Goal: Use online tool/utility: Use online tool/utility

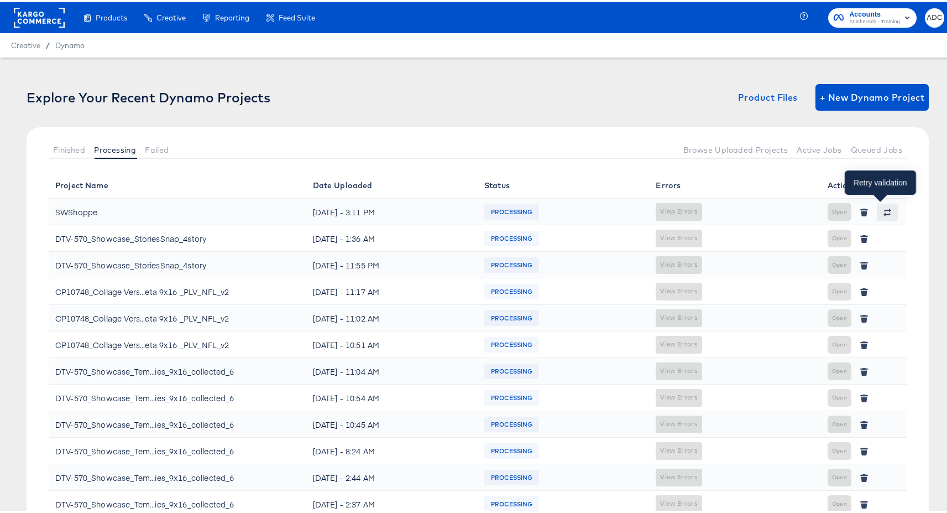
click at [884, 212] on icon "button" at bounding box center [888, 210] width 8 height 8
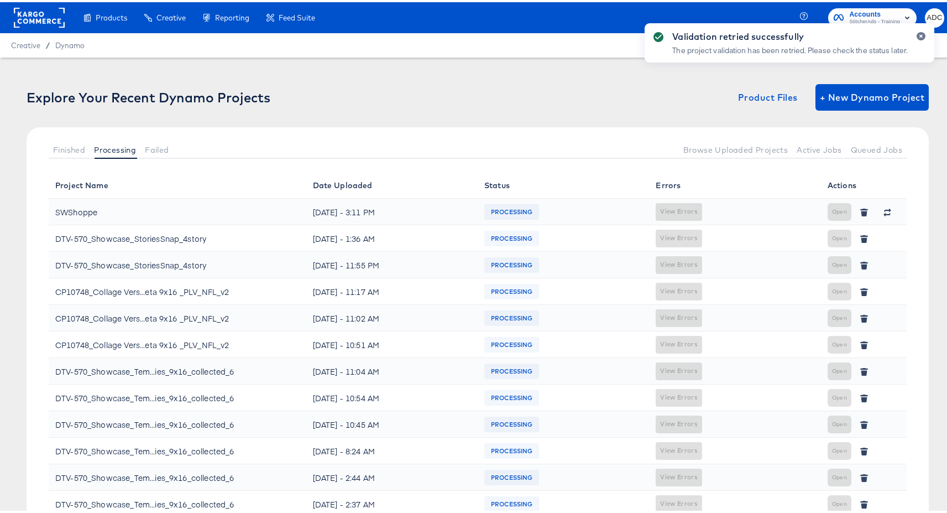
click at [853, 149] on div "Validation retried successfully The project validation has been retried. Please…" at bounding box center [790, 236] width 312 height 453
click at [919, 34] on icon "button" at bounding box center [921, 34] width 4 height 6
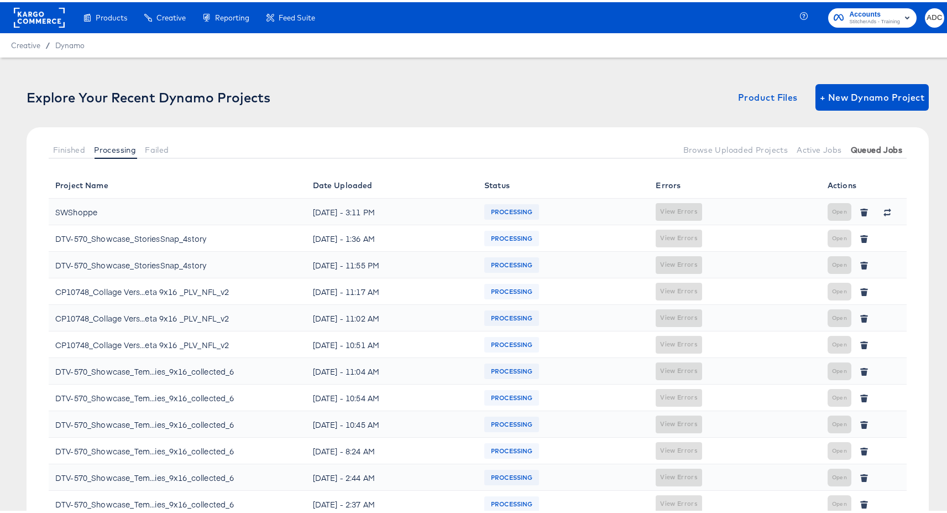
click at [870, 144] on span "Queued Jobs" at bounding box center [876, 147] width 51 height 9
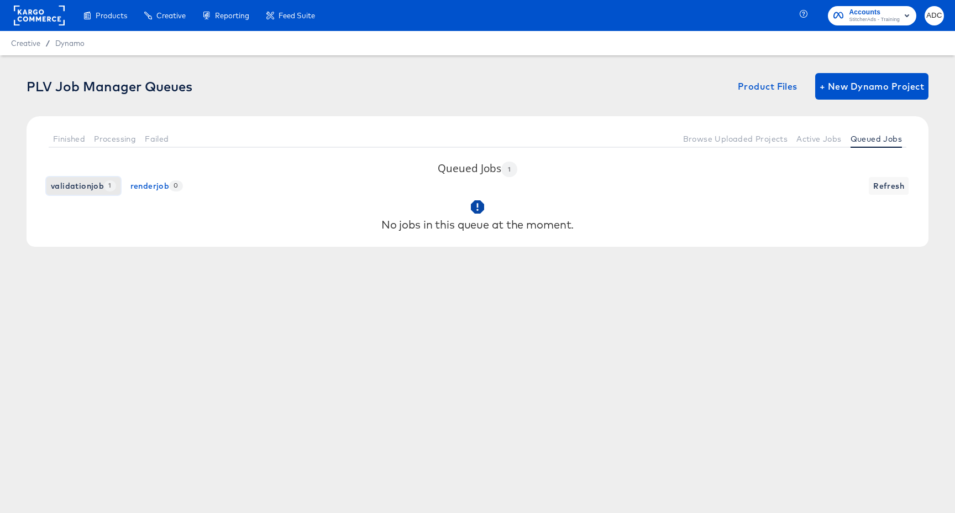
click at [92, 184] on span "validationjob 1" at bounding box center [83, 186] width 65 height 14
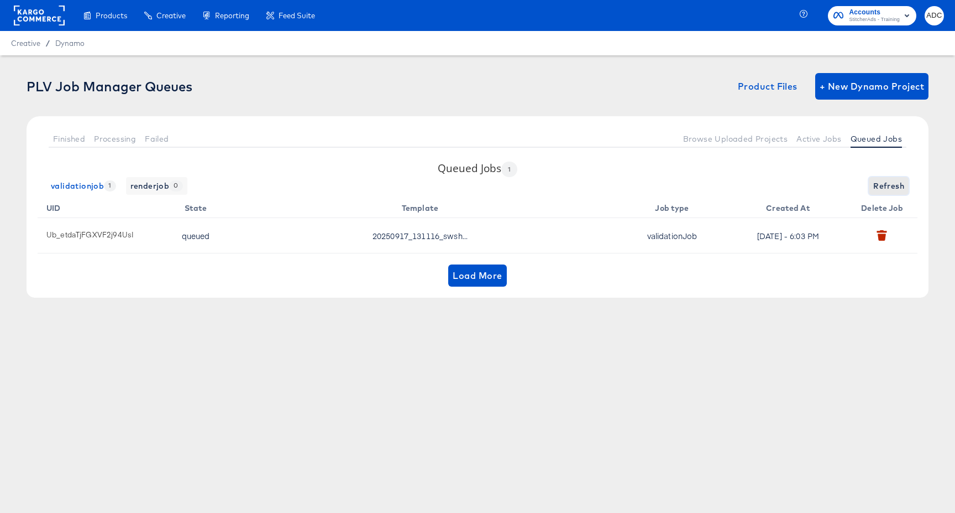
click at [884, 185] on span "Refresh" at bounding box center [889, 186] width 31 height 14
click at [822, 140] on span "Active Jobs" at bounding box center [819, 138] width 45 height 9
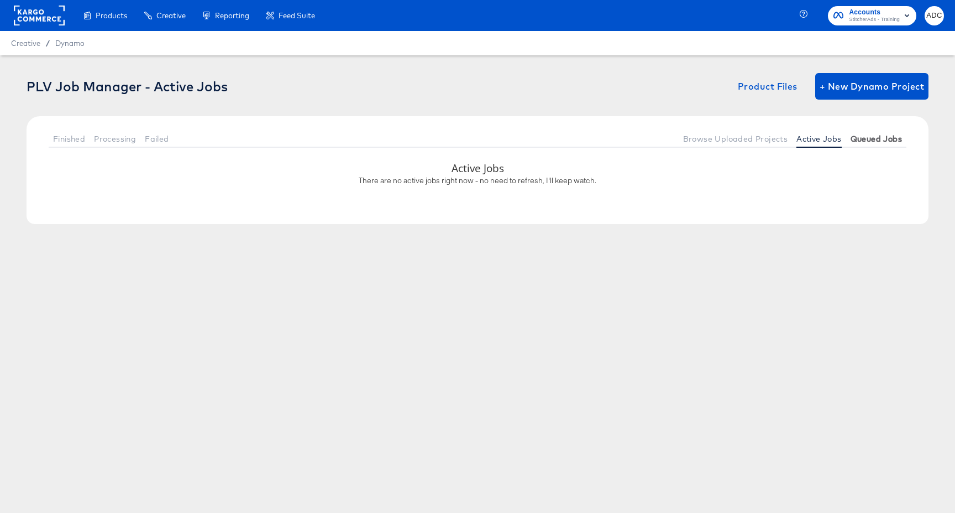
click at [860, 140] on span "Queued Jobs" at bounding box center [876, 138] width 51 height 9
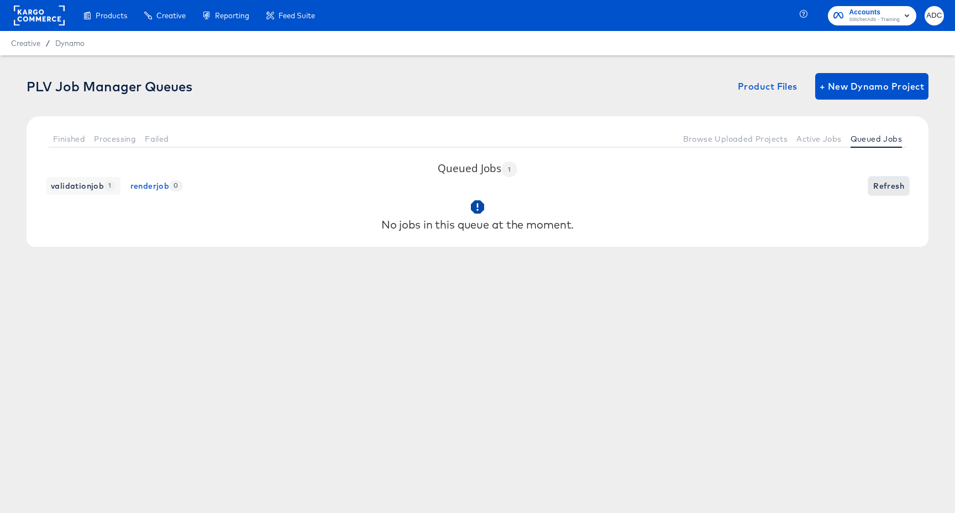
click at [877, 186] on span "Refresh" at bounding box center [889, 186] width 31 height 14
click at [825, 135] on span "Active Jobs" at bounding box center [819, 138] width 45 height 9
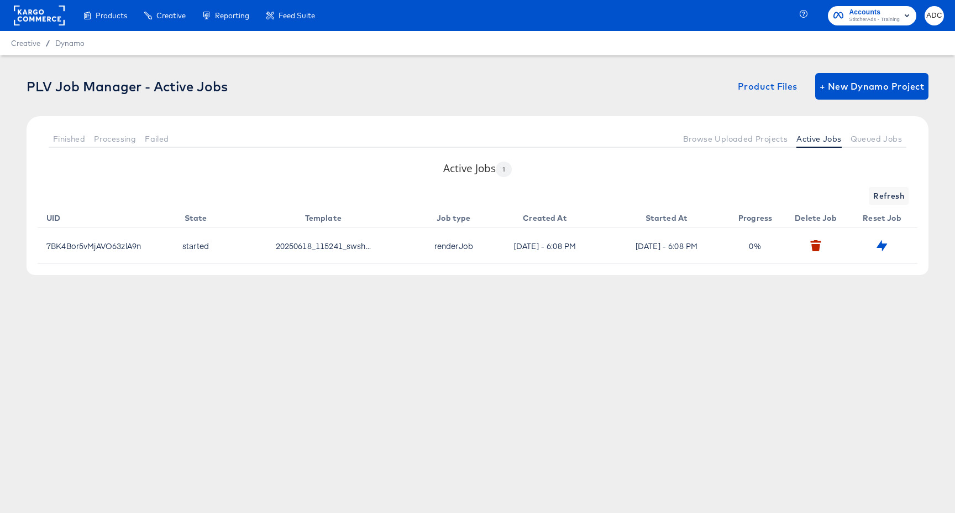
click at [896, 182] on div "Active Jobs 1 Refresh UID State Template Job type Created At Started At Progres…" at bounding box center [478, 218] width 902 height 114
click at [886, 199] on span "Refresh" at bounding box center [889, 196] width 31 height 14
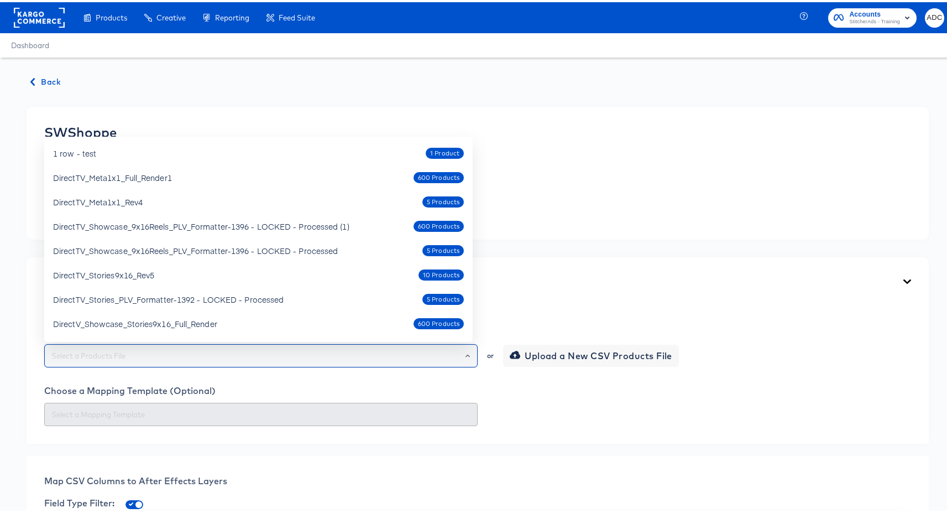
click at [184, 352] on input "text" at bounding box center [261, 353] width 424 height 13
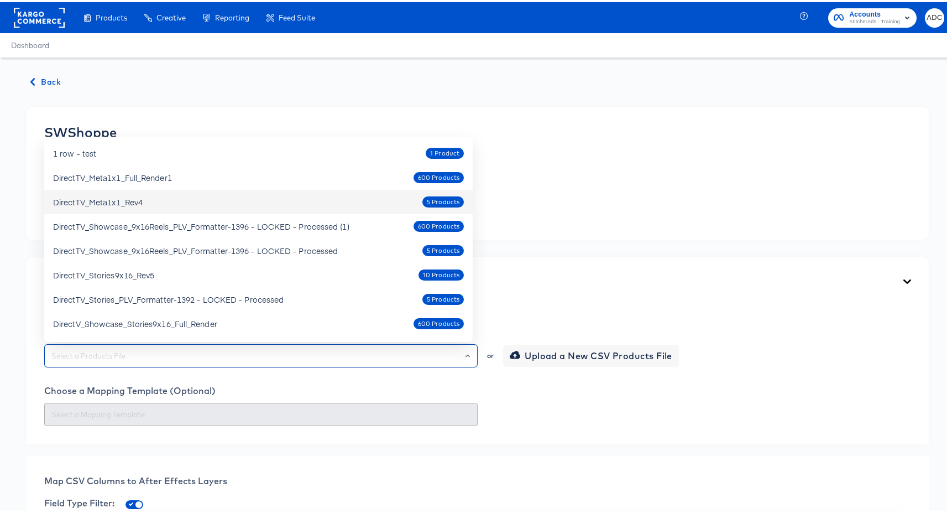
click at [192, 203] on div "DirectTV_Meta1x1_Rev4 5 Products" at bounding box center [258, 200] width 411 height 18
type input "DirectTV_Meta1x1_Rev4"
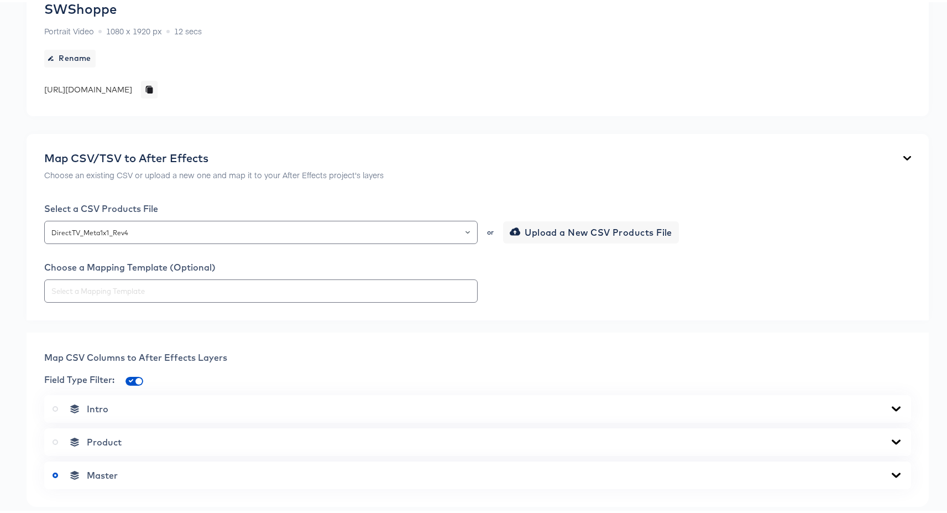
scroll to position [490, 0]
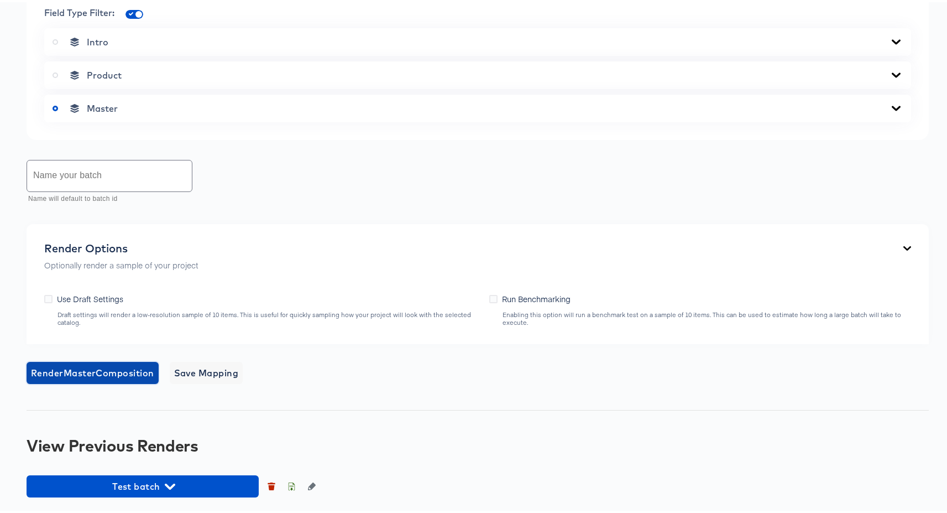
click at [106, 373] on span "Render Master Composition" at bounding box center [92, 370] width 123 height 15
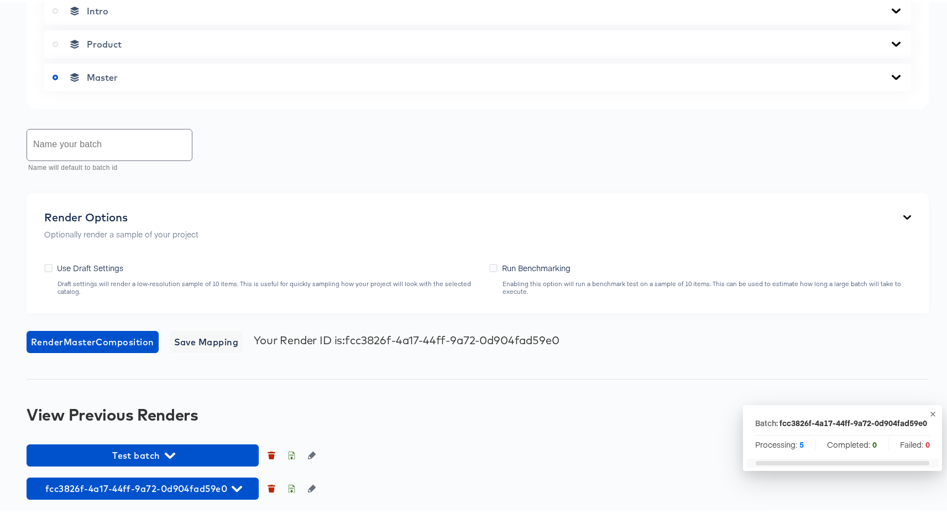
scroll to position [523, 0]
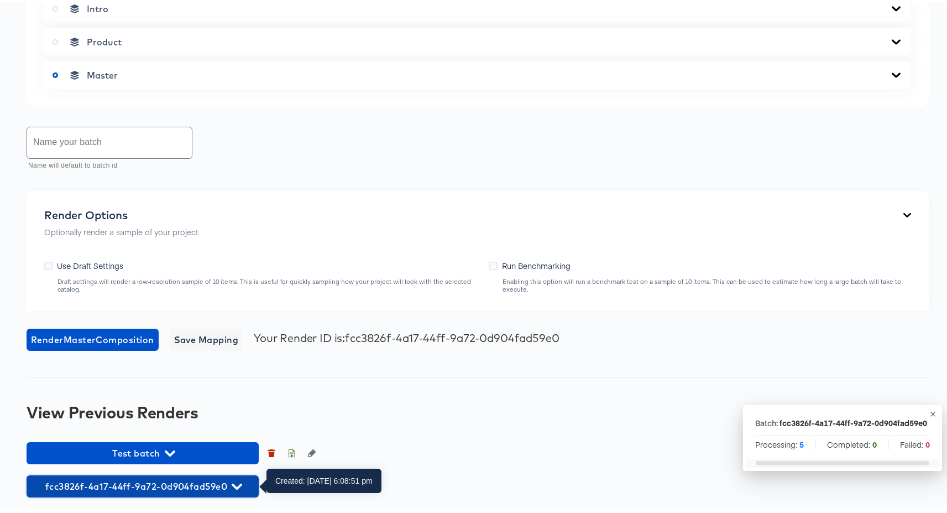
click at [159, 488] on span "fcc3826f-4a17-44ff-9a72-0d904fad59e0" at bounding box center [142, 483] width 221 height 15
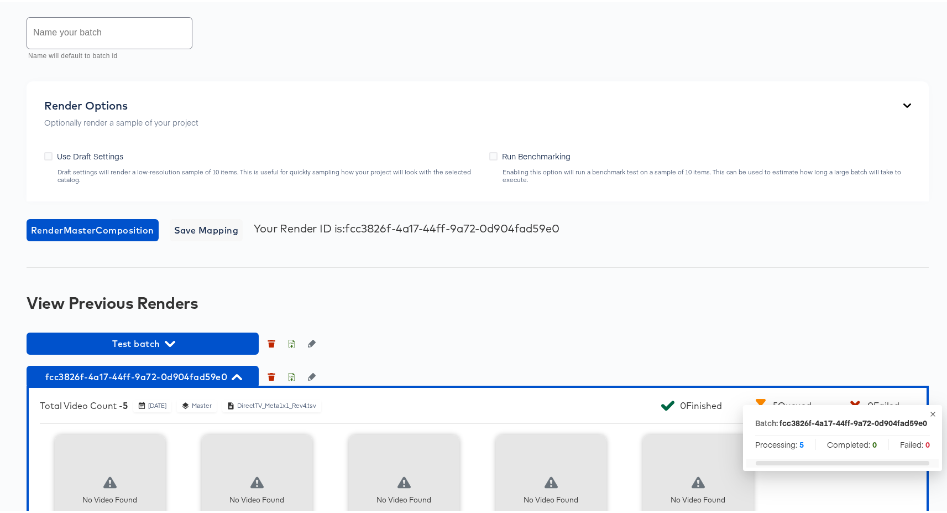
scroll to position [738, 0]
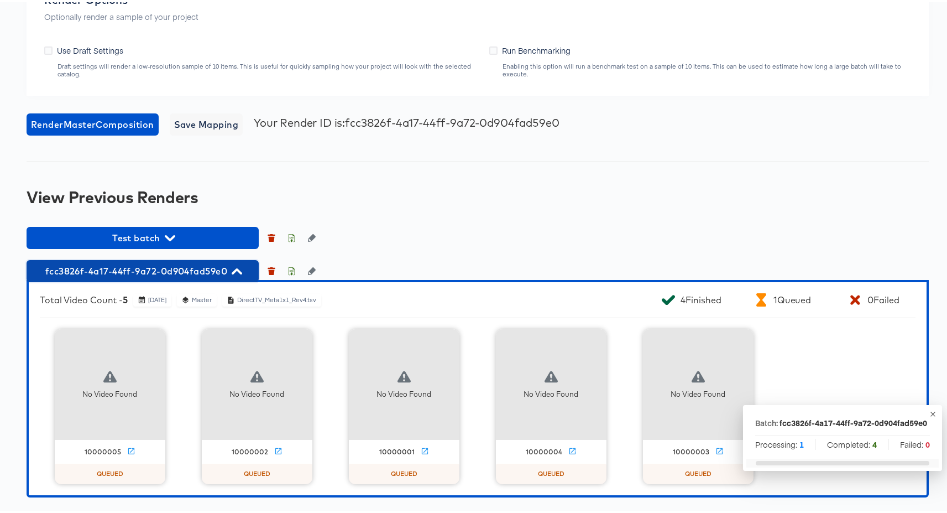
click at [180, 265] on span "fcc3826f-4a17-44ff-9a72-0d904fad59e0" at bounding box center [142, 268] width 221 height 15
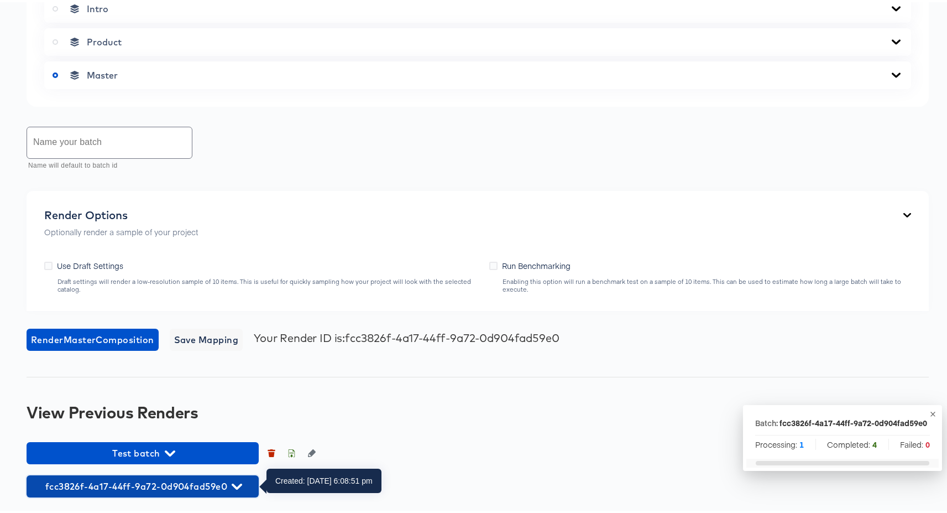
click at [133, 478] on span "fcc3826f-4a17-44ff-9a72-0d904fad59e0" at bounding box center [142, 483] width 221 height 15
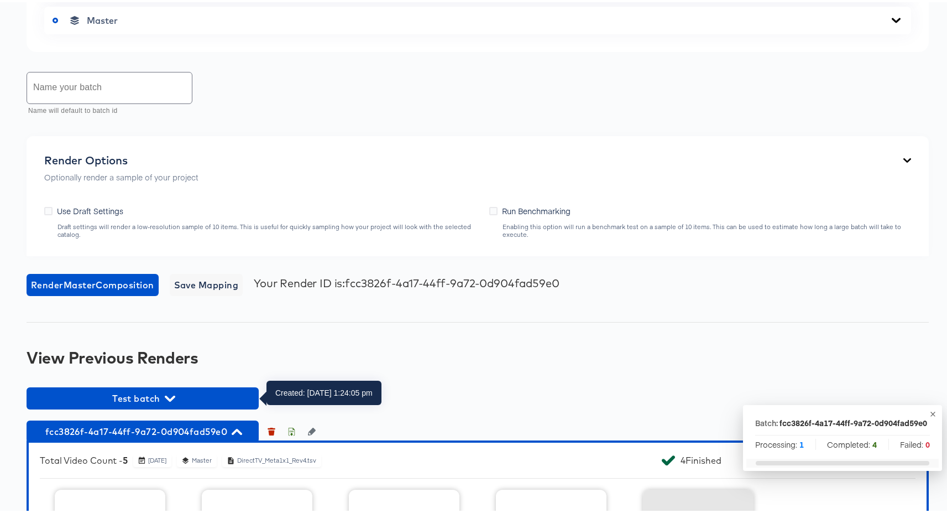
scroll to position [738, 0]
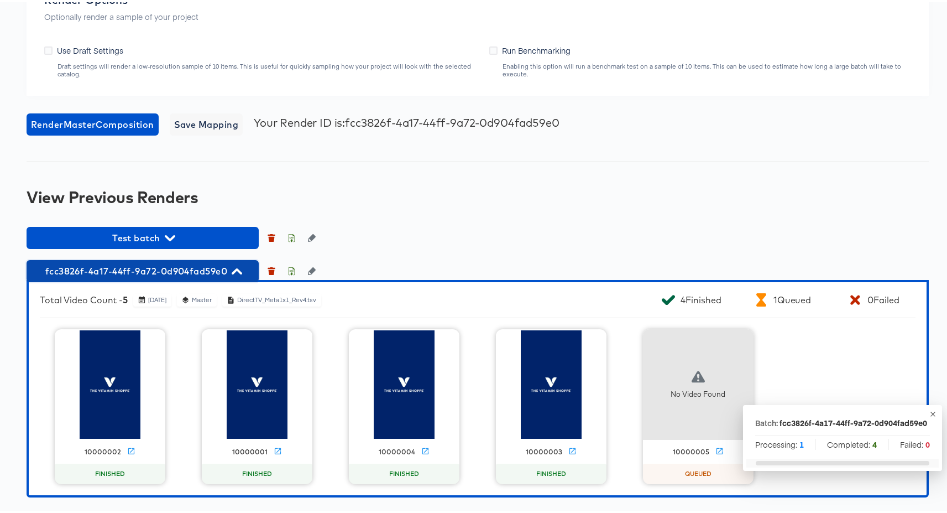
click at [177, 264] on span "fcc3826f-4a17-44ff-9a72-0d904fad59e0" at bounding box center [142, 268] width 221 height 15
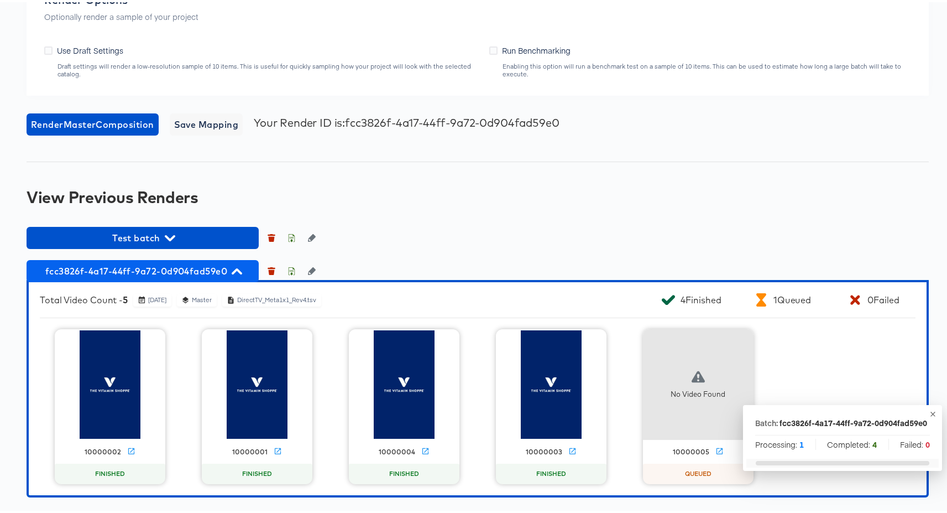
scroll to position [523, 0]
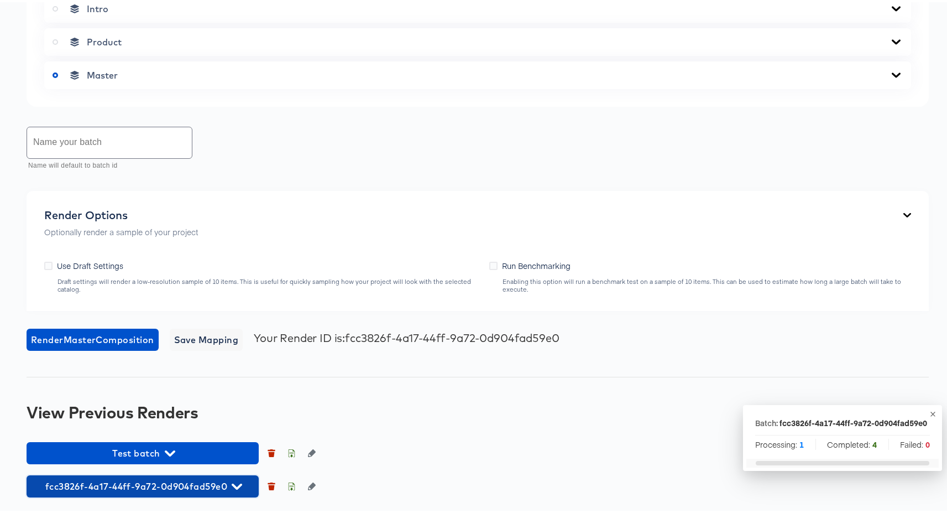
click at [172, 488] on span "fcc3826f-4a17-44ff-9a72-0d904fad59e0" at bounding box center [142, 483] width 221 height 15
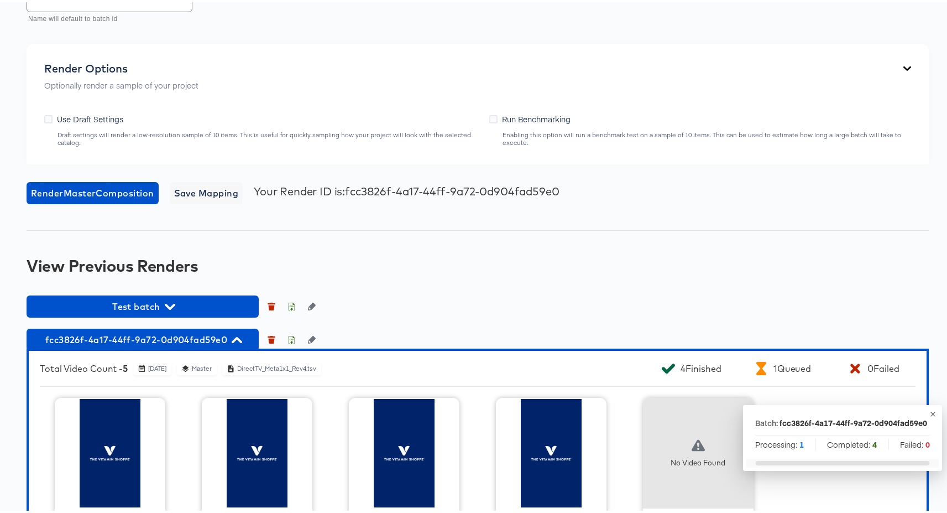
scroll to position [738, 0]
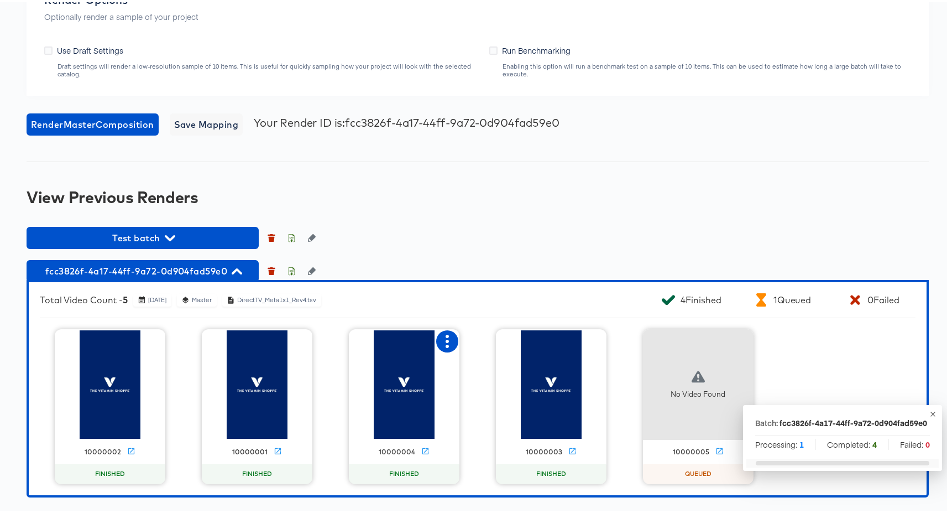
click at [447, 339] on icon "button" at bounding box center [447, 338] width 13 height 13
click at [321, 391] on div "10000002 FINISHED 10000001 FINISHED Push to Snap Set as failed 10000004 FINISHE…" at bounding box center [478, 404] width 876 height 155
